Goal: Transaction & Acquisition: Book appointment/travel/reservation

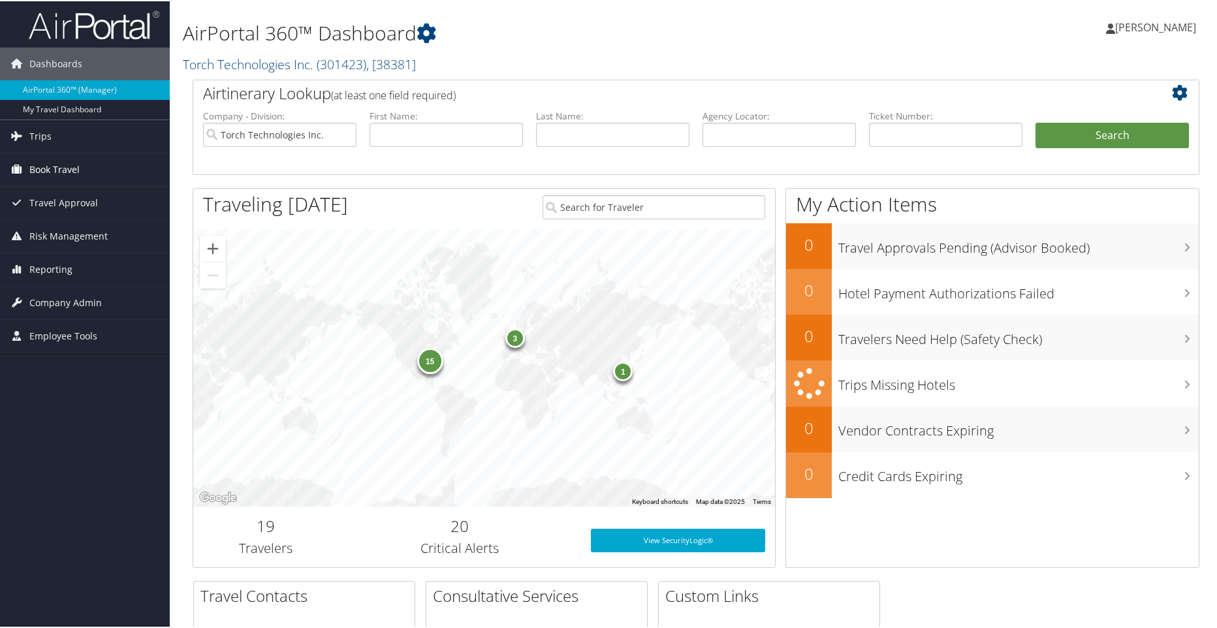
click at [59, 168] on span "Book Travel" at bounding box center [54, 168] width 50 height 33
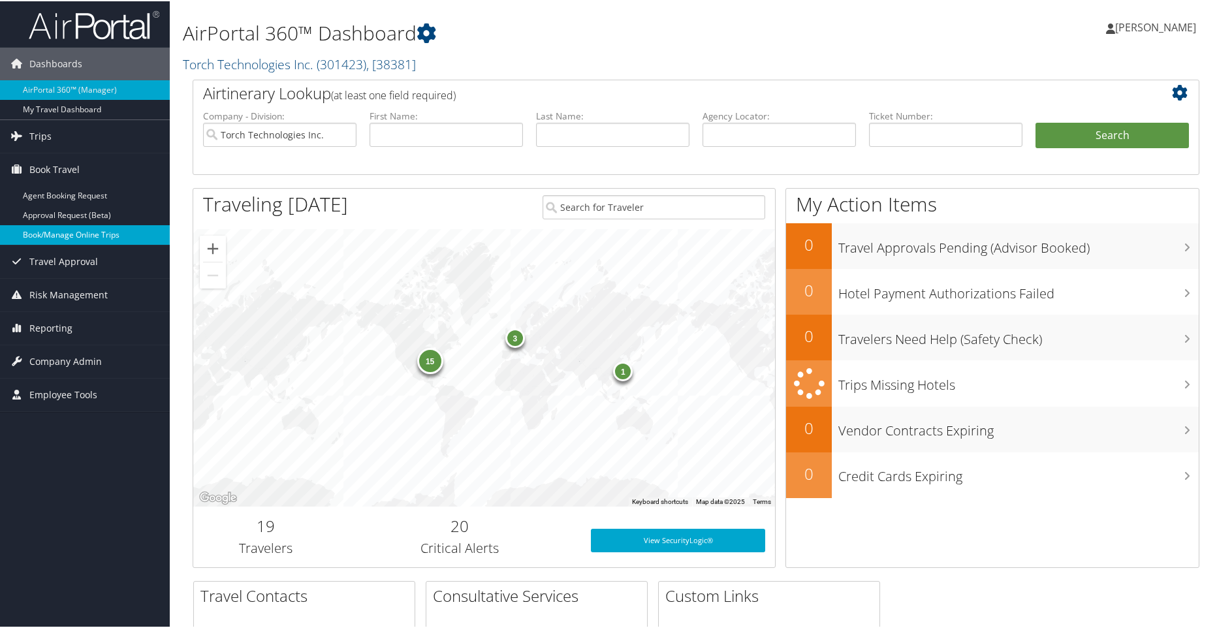
click at [71, 231] on link "Book/Manage Online Trips" at bounding box center [85, 234] width 170 height 20
